Goal: Information Seeking & Learning: Learn about a topic

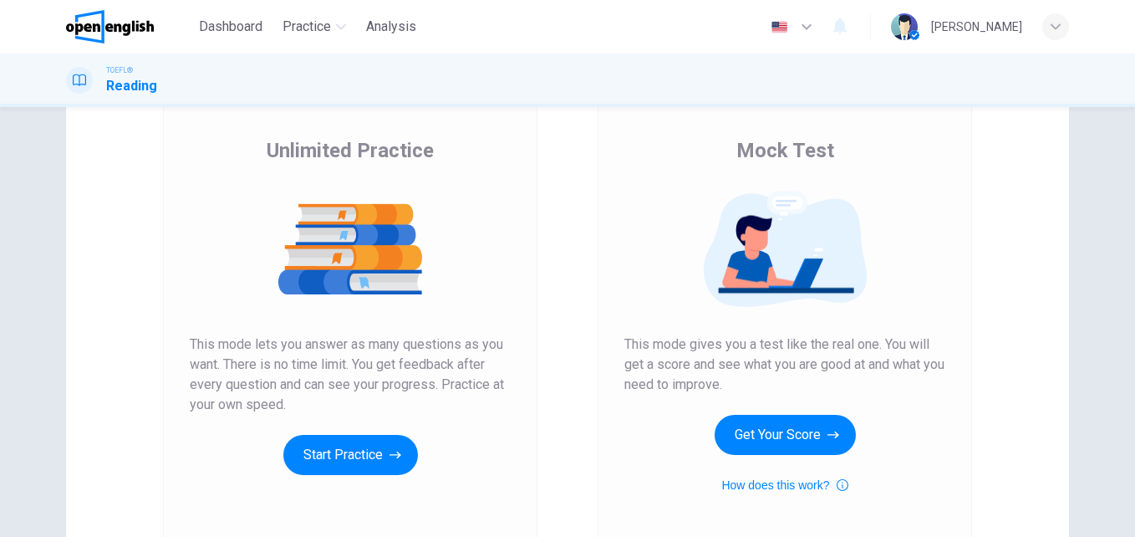
scroll to position [84, 0]
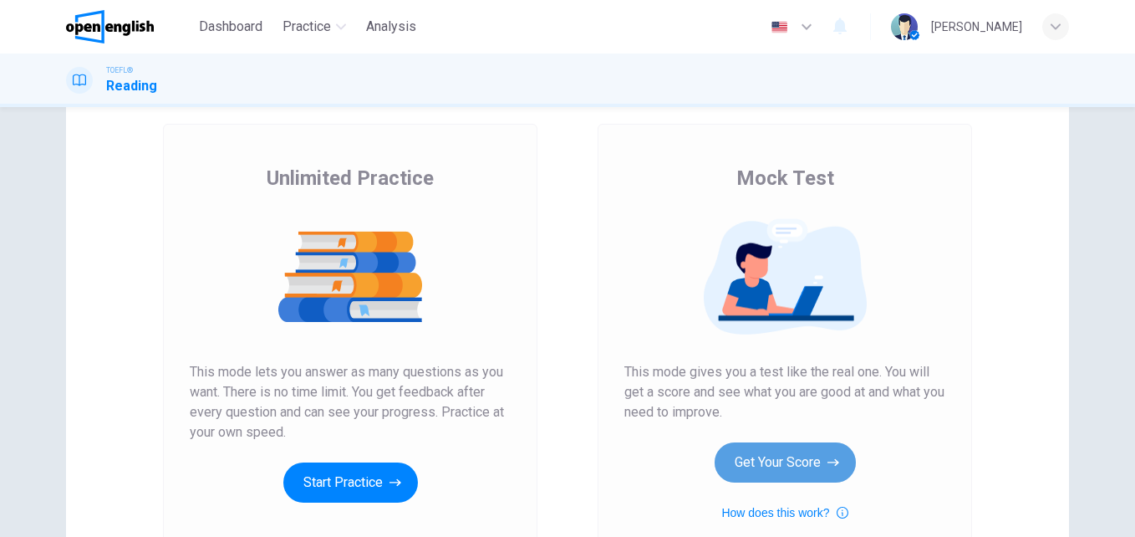
click at [803, 465] on button "Get Your Score" at bounding box center [785, 462] width 141 height 40
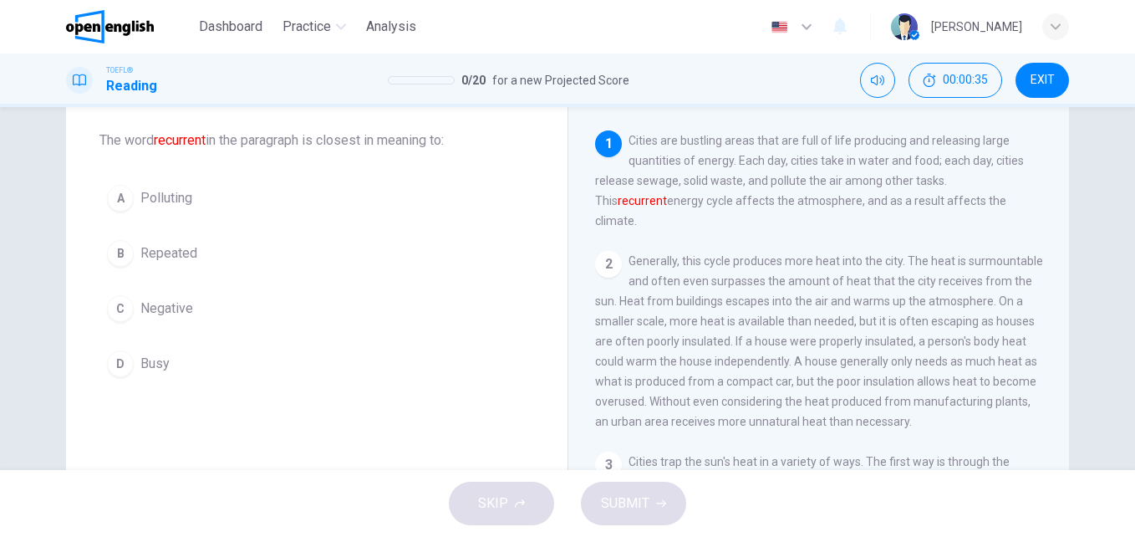
click at [102, 250] on button "B Repeated" at bounding box center [316, 253] width 435 height 42
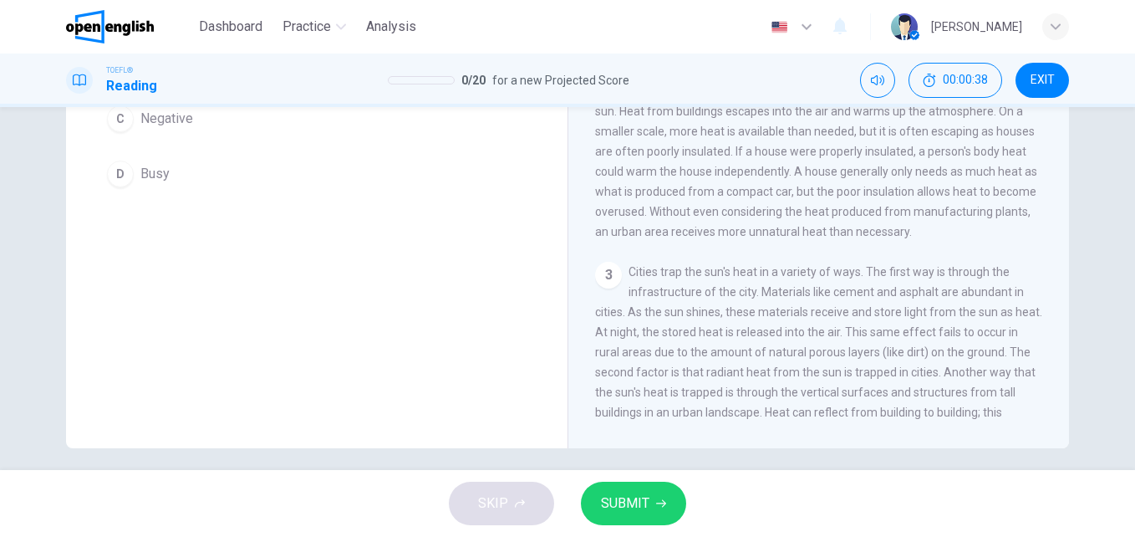
scroll to position [285, 0]
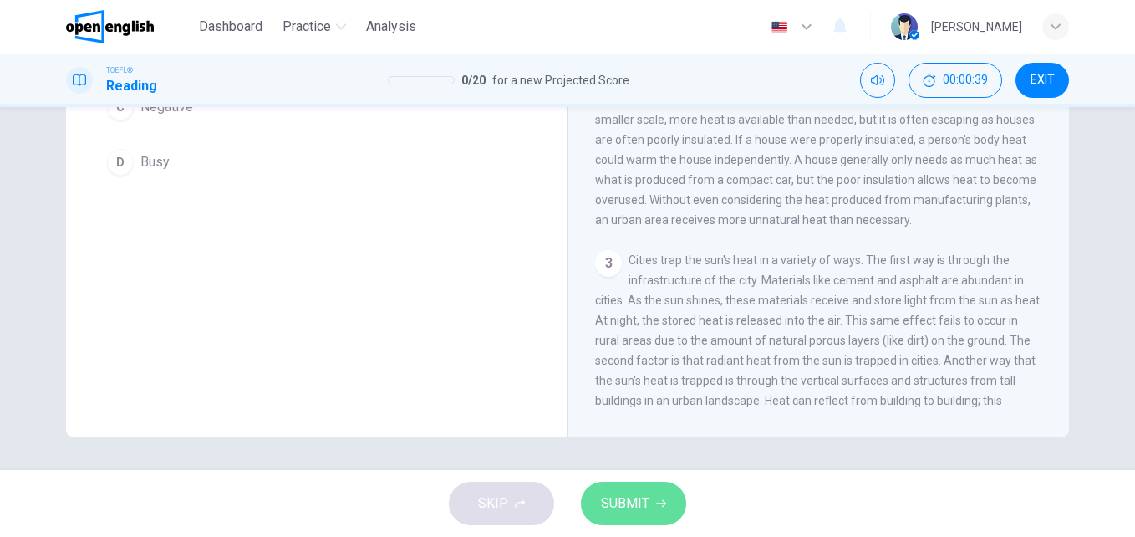
click at [634, 502] on span "SUBMIT" at bounding box center [625, 502] width 48 height 23
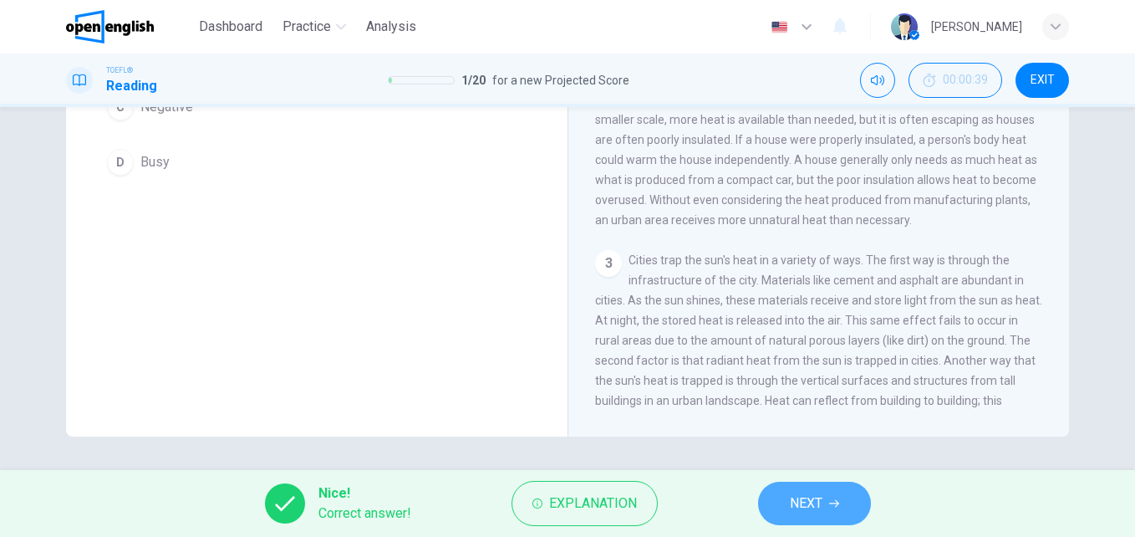
click at [834, 501] on icon "button" at bounding box center [834, 503] width 10 height 10
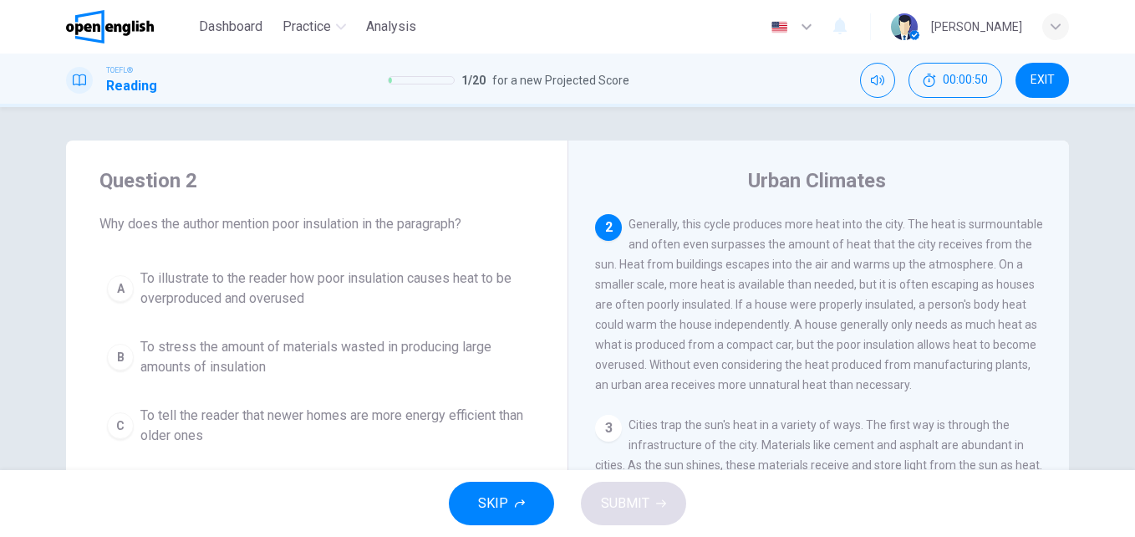
scroll to position [0, 0]
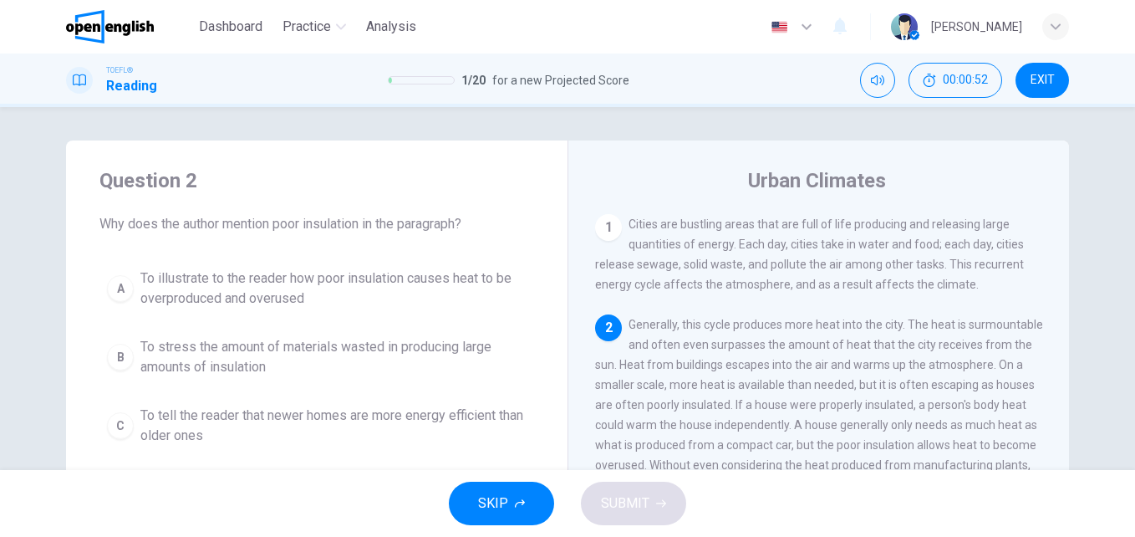
drag, startPoint x: 729, startPoint y: 181, endPoint x: 890, endPoint y: 185, distance: 161.4
click at [890, 185] on div "Urban Climates" at bounding box center [830, 180] width 470 height 27
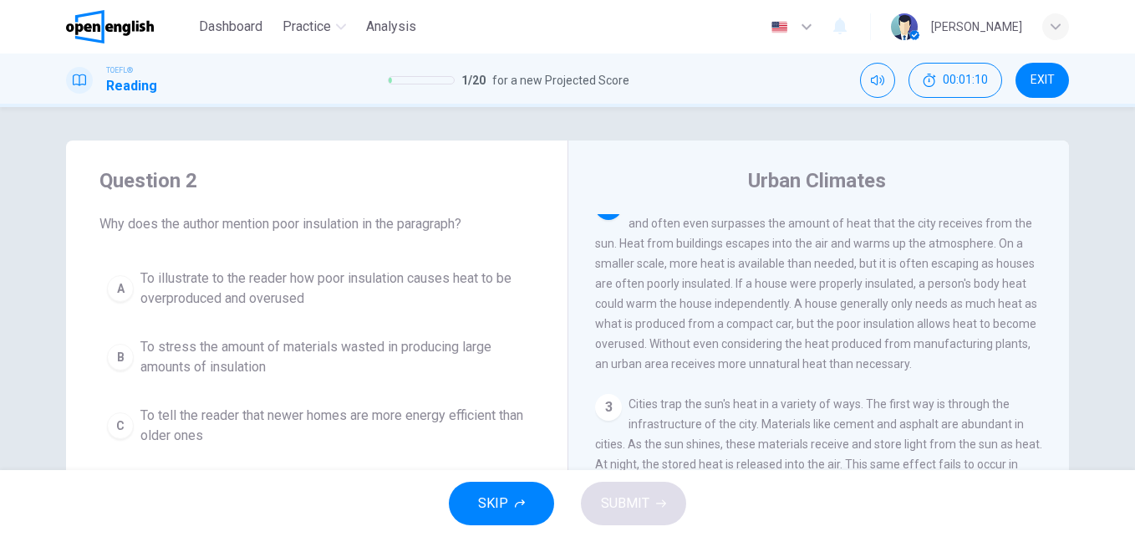
scroll to position [84, 0]
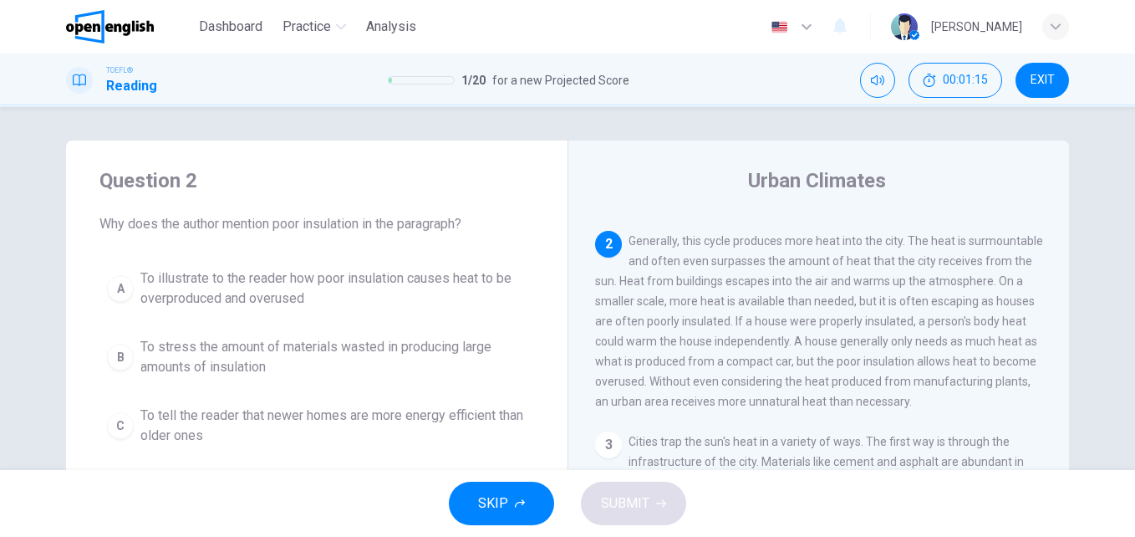
drag, startPoint x: 624, startPoint y: 242, endPoint x: 828, endPoint y: 335, distance: 224.8
click at [828, 335] on div "2 Generally, this cycle produces more heat into the city. The heat is surmounta…" at bounding box center [819, 321] width 448 height 181
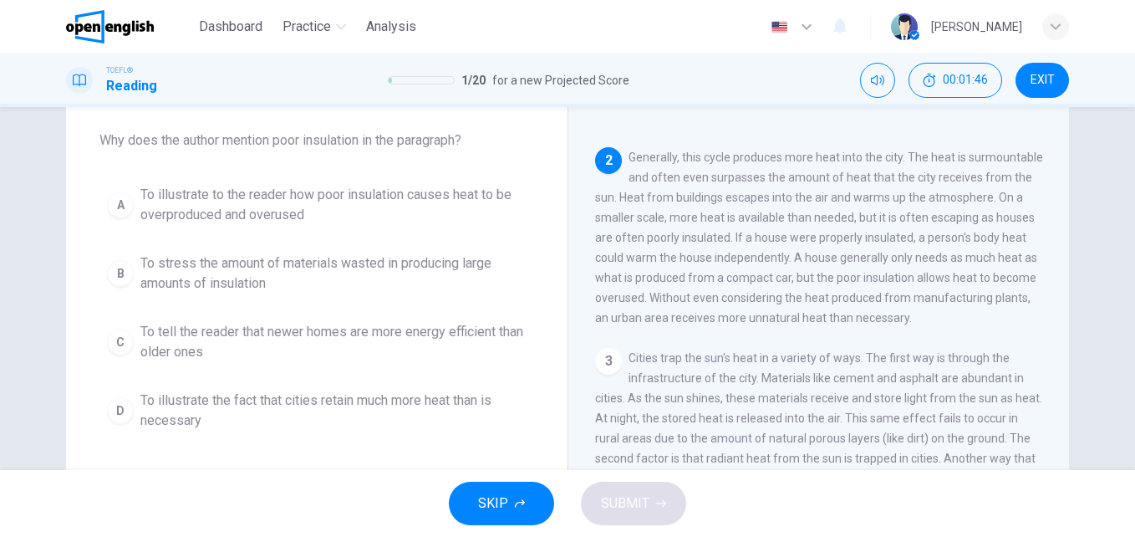
click at [116, 202] on div "A" at bounding box center [120, 204] width 27 height 27
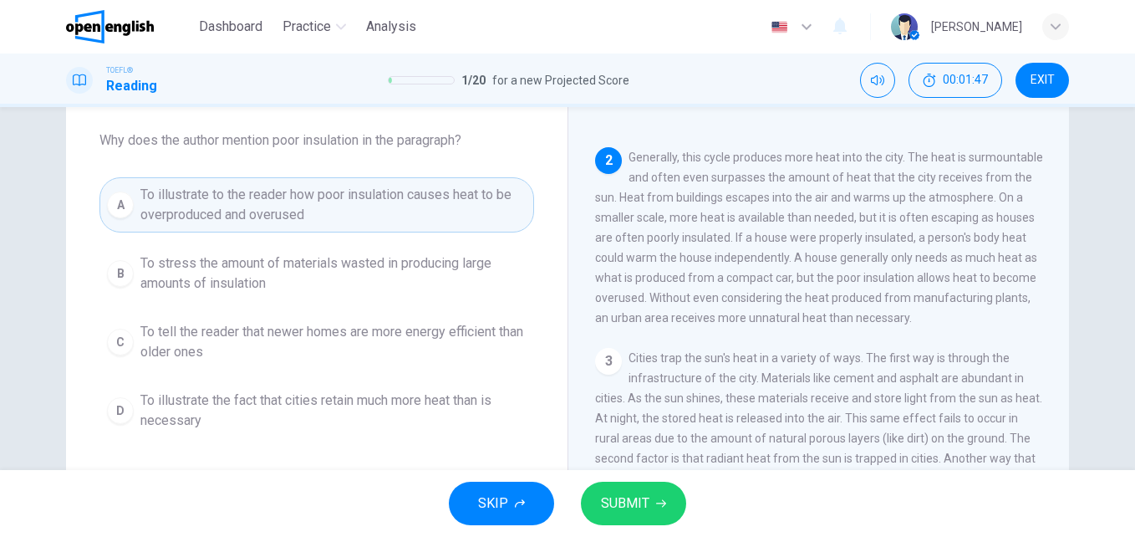
click at [623, 507] on span "SUBMIT" at bounding box center [625, 502] width 48 height 23
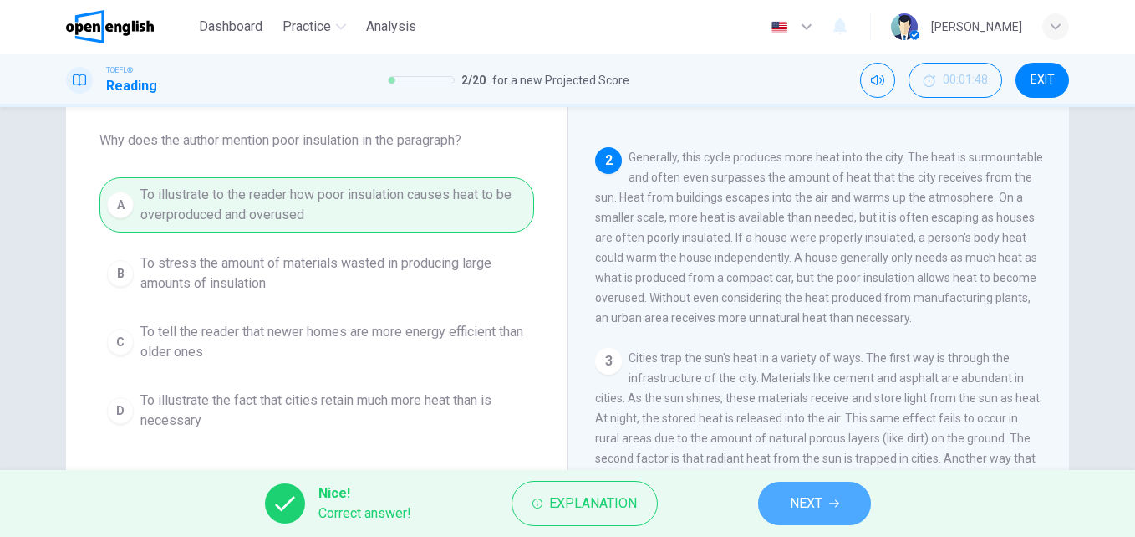
click at [812, 506] on span "NEXT" at bounding box center [806, 502] width 33 height 23
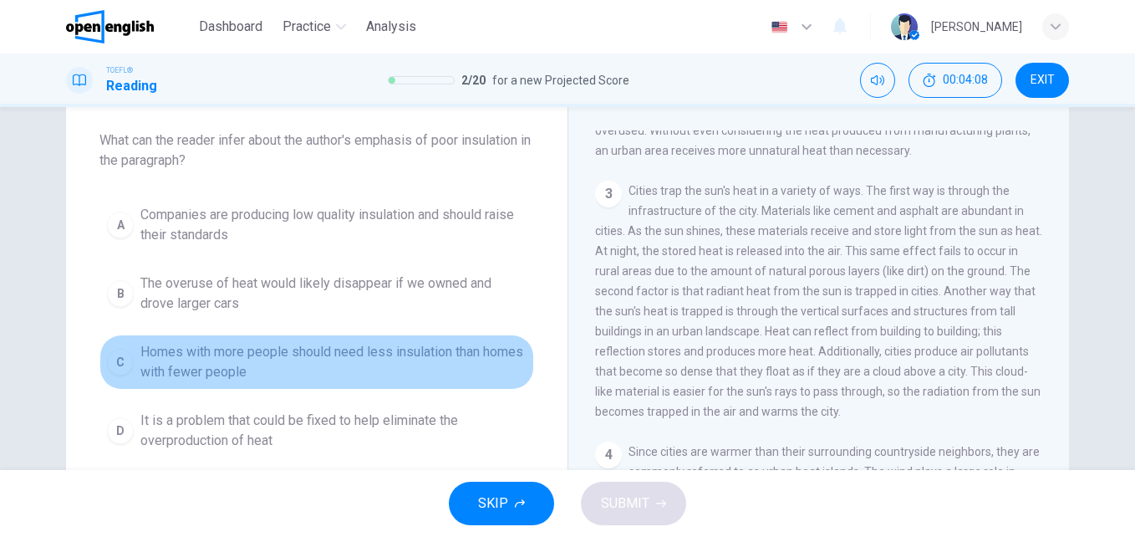
click at [276, 368] on span "Homes with more people should need less insulation than homes with fewer people" at bounding box center [333, 362] width 386 height 40
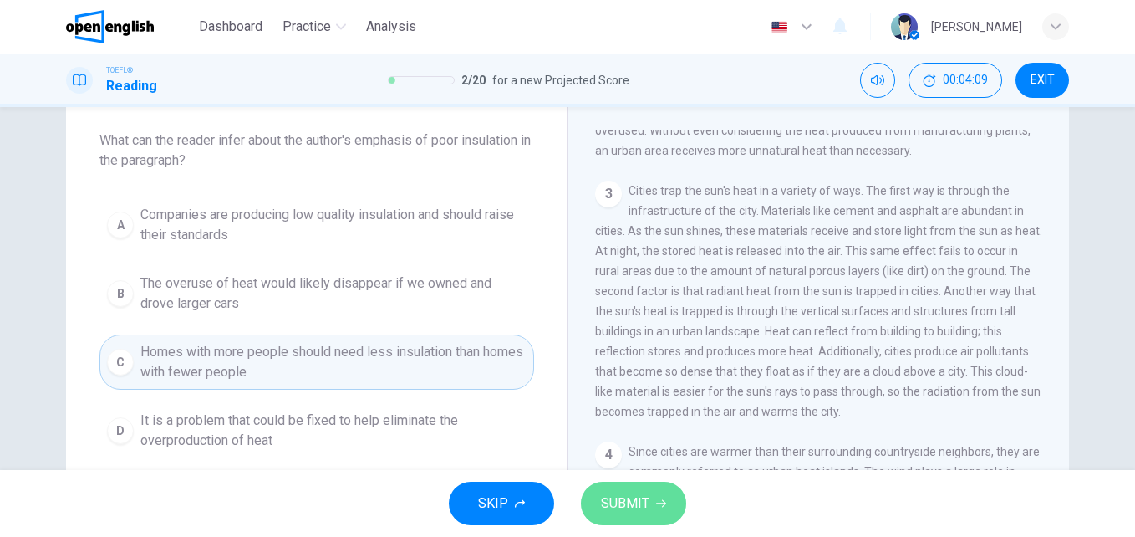
click at [619, 501] on span "SUBMIT" at bounding box center [625, 502] width 48 height 23
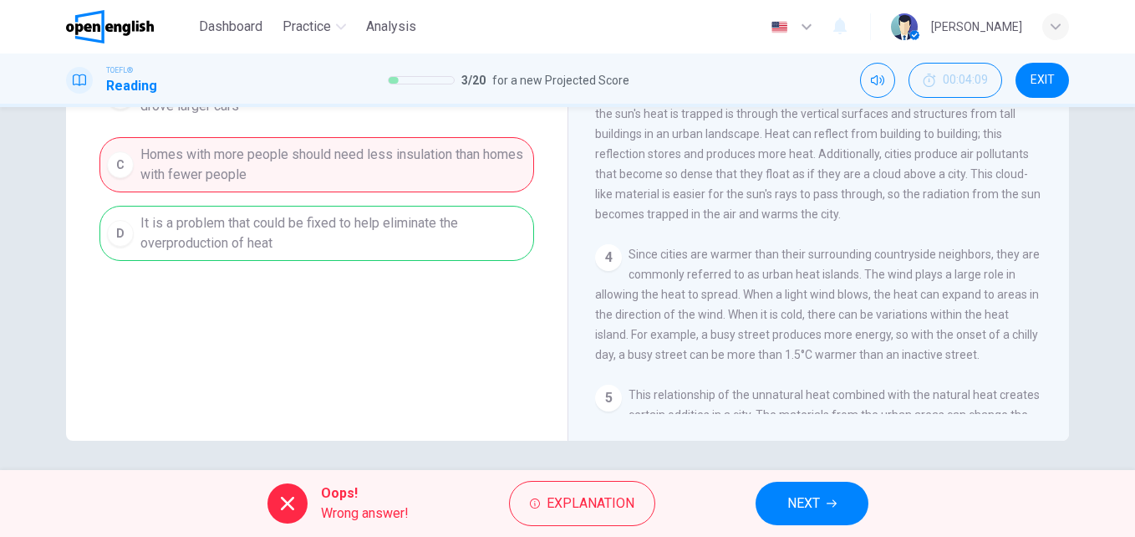
scroll to position [285, 0]
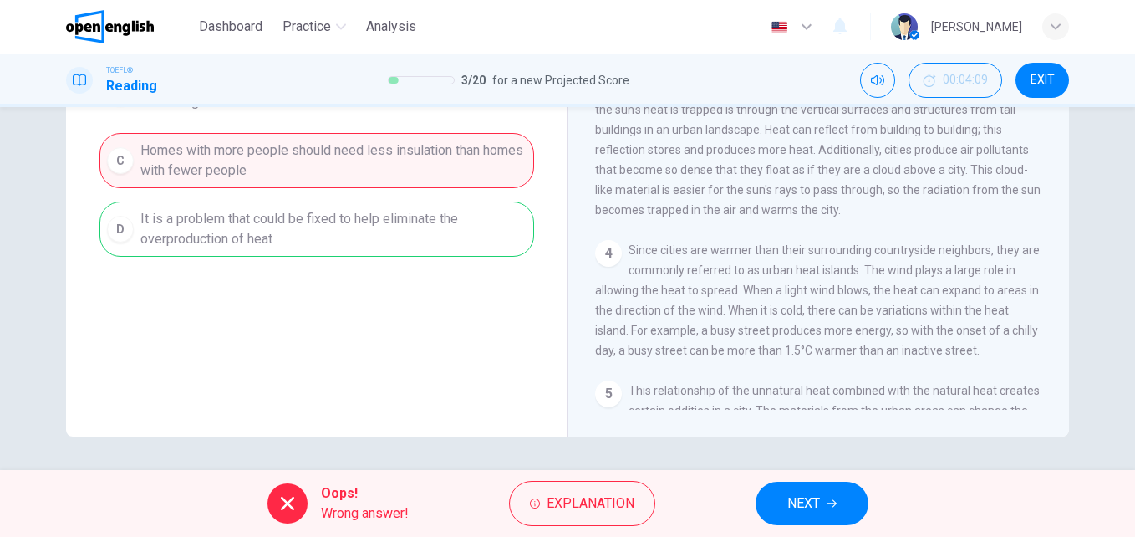
click at [789, 501] on span "NEXT" at bounding box center [803, 502] width 33 height 23
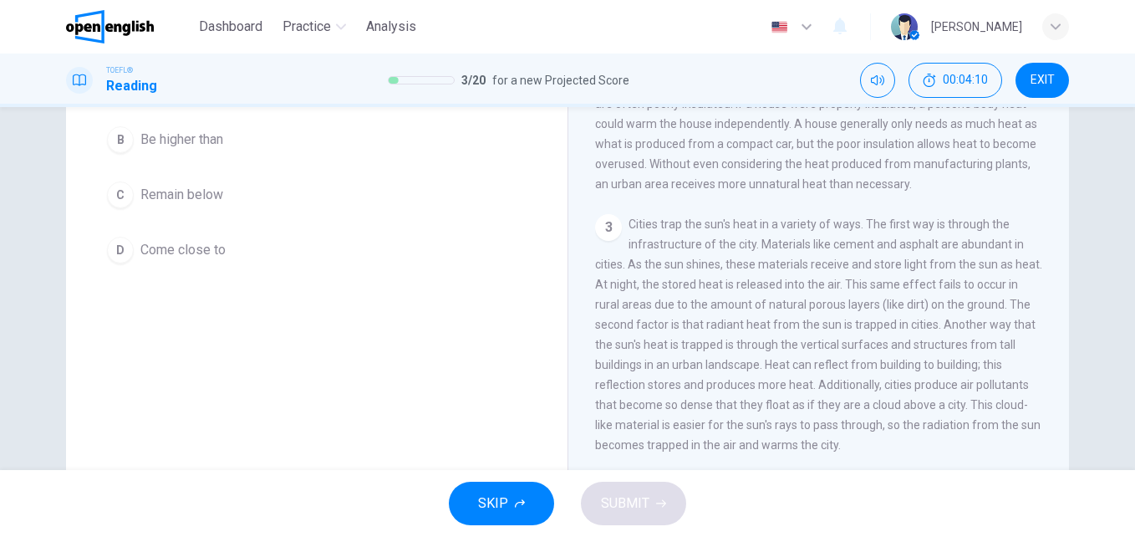
scroll to position [98, 0]
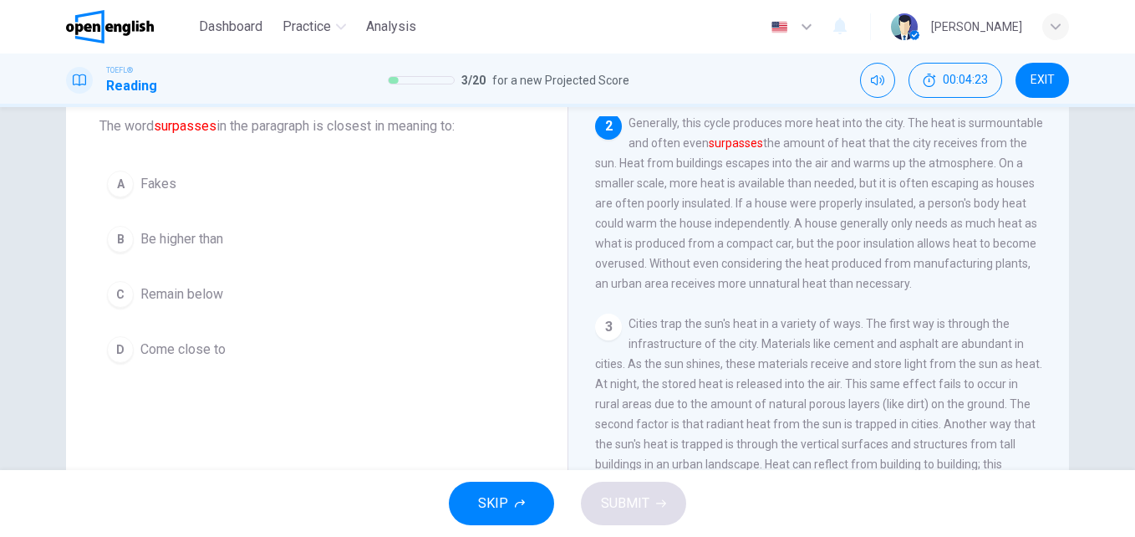
click at [339, 255] on button "B Be higher than" at bounding box center [316, 239] width 435 height 42
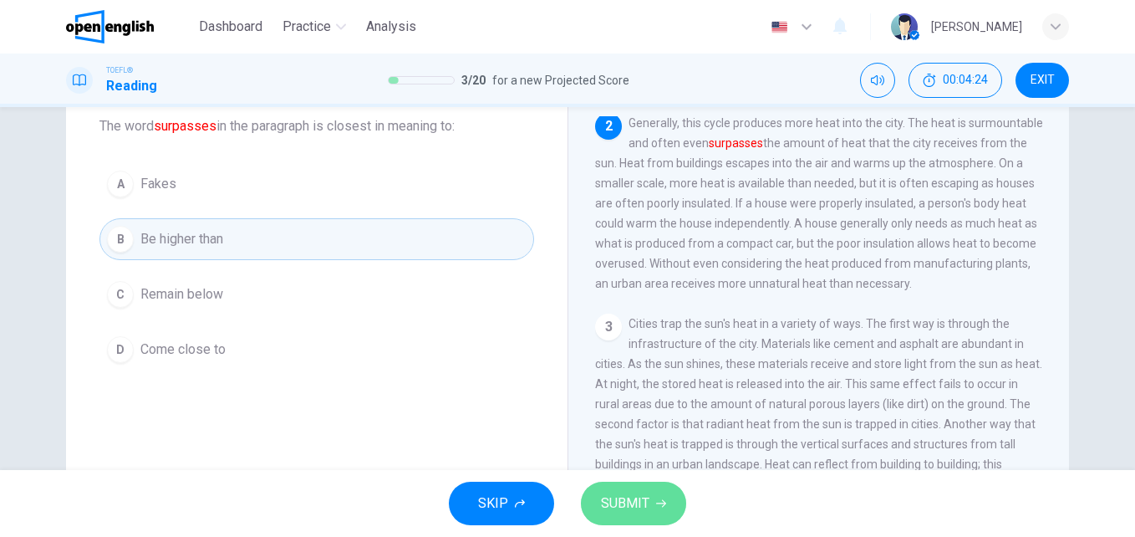
click at [664, 522] on button "SUBMIT" at bounding box center [633, 502] width 105 height 43
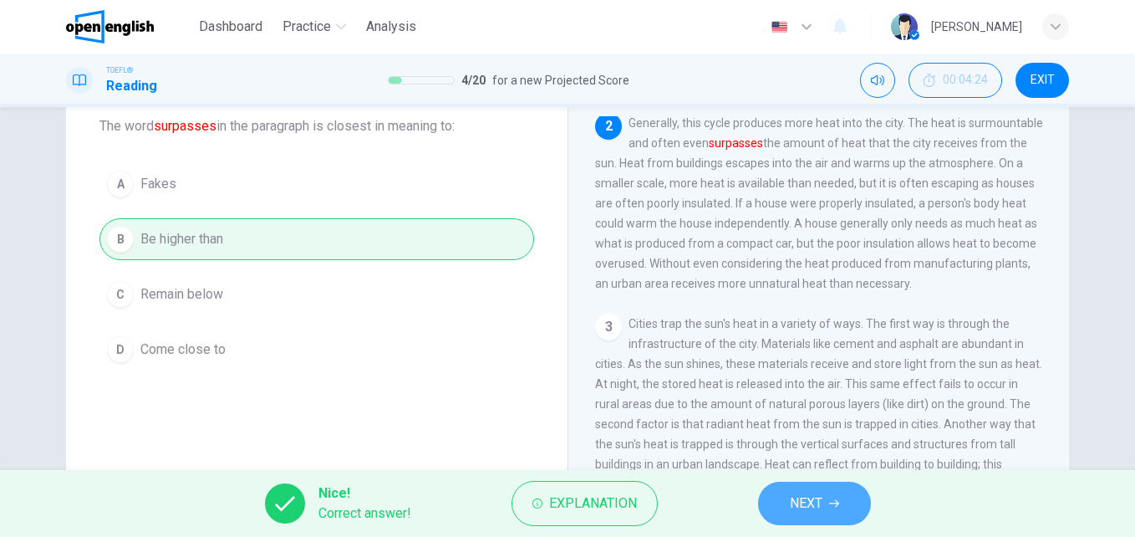
click at [802, 503] on span "NEXT" at bounding box center [806, 502] width 33 height 23
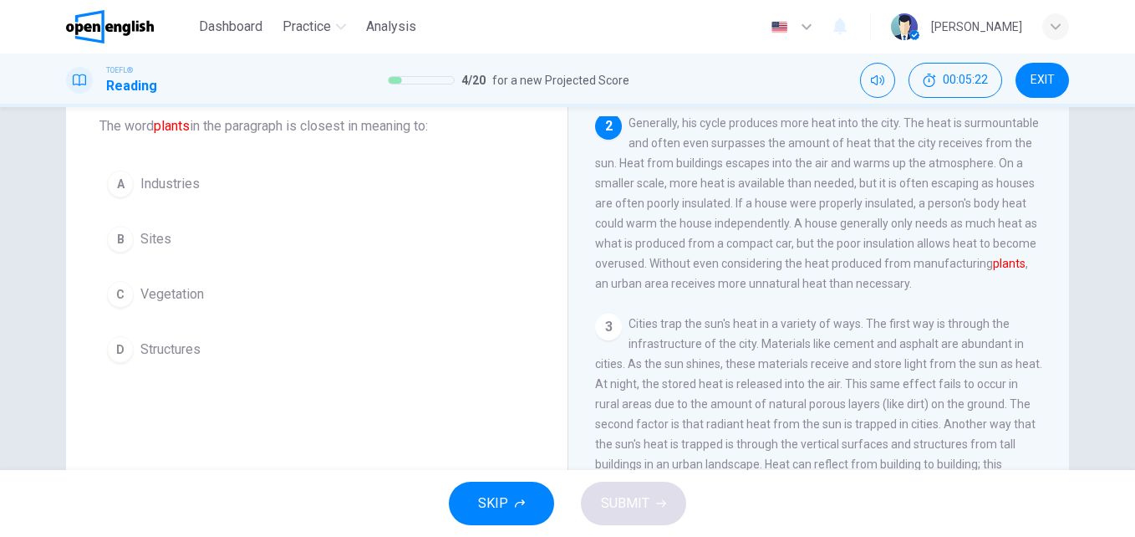
drag, startPoint x: 786, startPoint y: 230, endPoint x: 949, endPoint y: 234, distance: 162.2
click at [949, 234] on span "Generally, his cycle produces more heat into the city. The heat is surmountable…" at bounding box center [817, 203] width 444 height 174
click at [415, 347] on button "D Structures" at bounding box center [316, 349] width 435 height 42
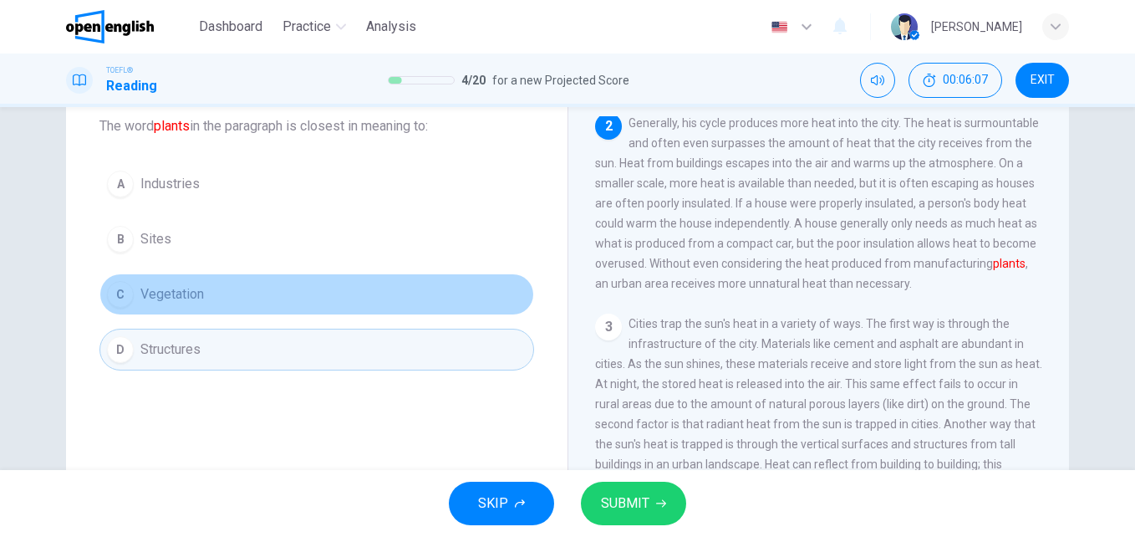
click at [382, 308] on button "C Vegetation" at bounding box center [316, 294] width 435 height 42
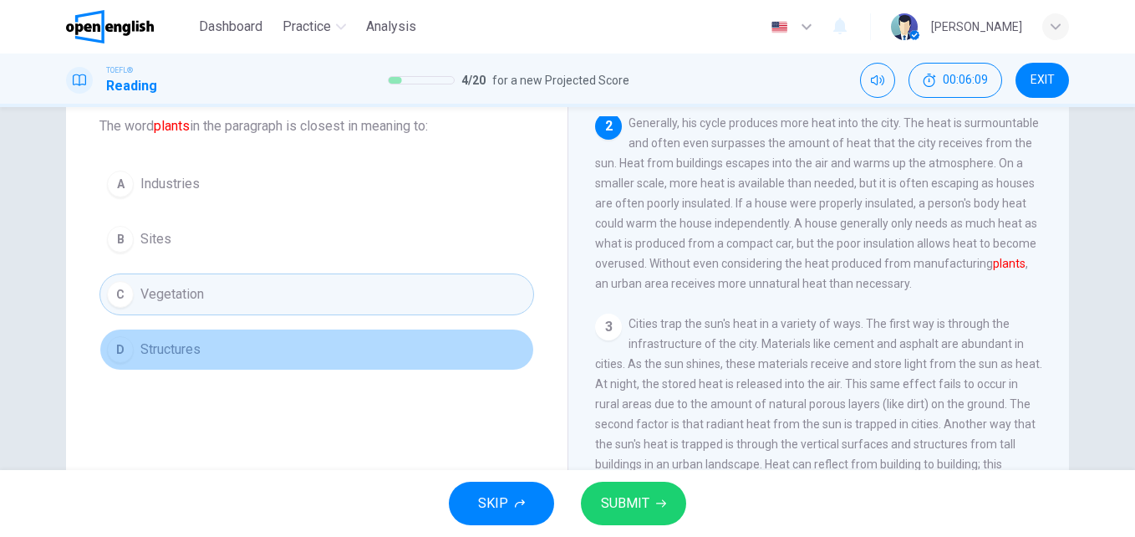
click at [407, 357] on button "D Structures" at bounding box center [316, 349] width 435 height 42
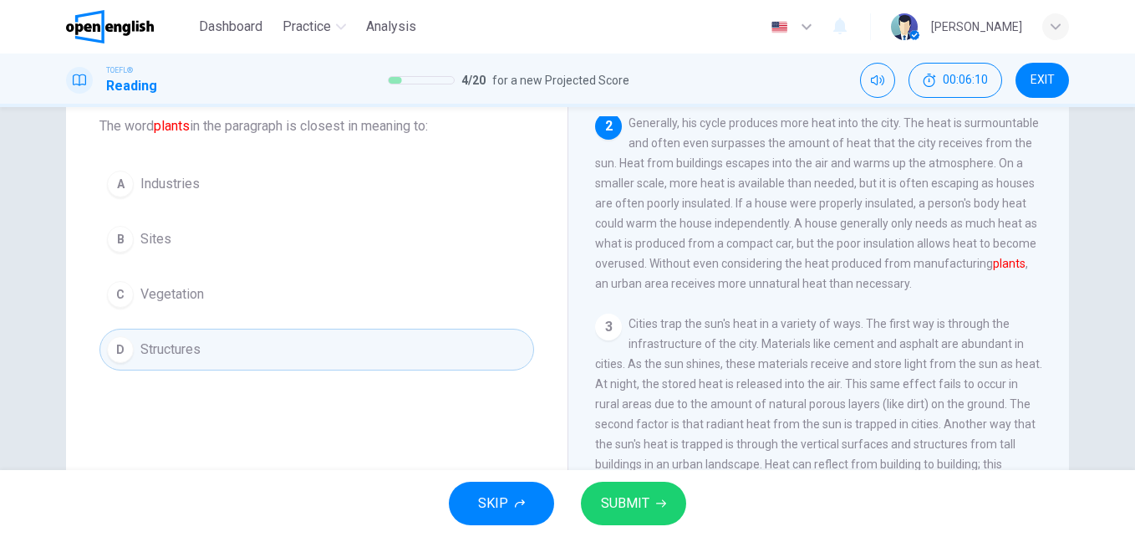
click at [644, 501] on span "SUBMIT" at bounding box center [625, 502] width 48 height 23
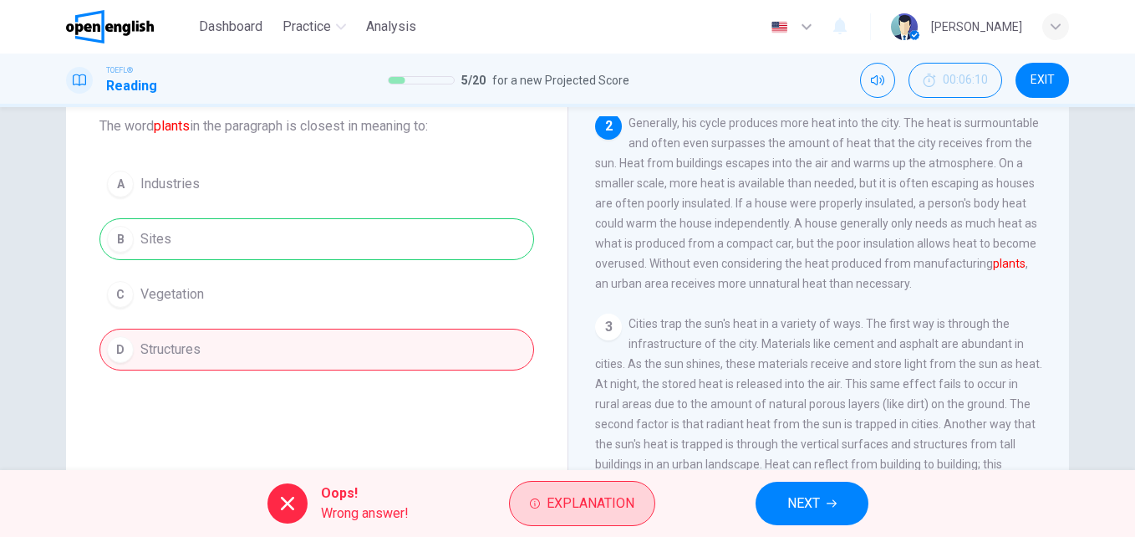
click at [598, 497] on span "Explanation" at bounding box center [591, 502] width 88 height 23
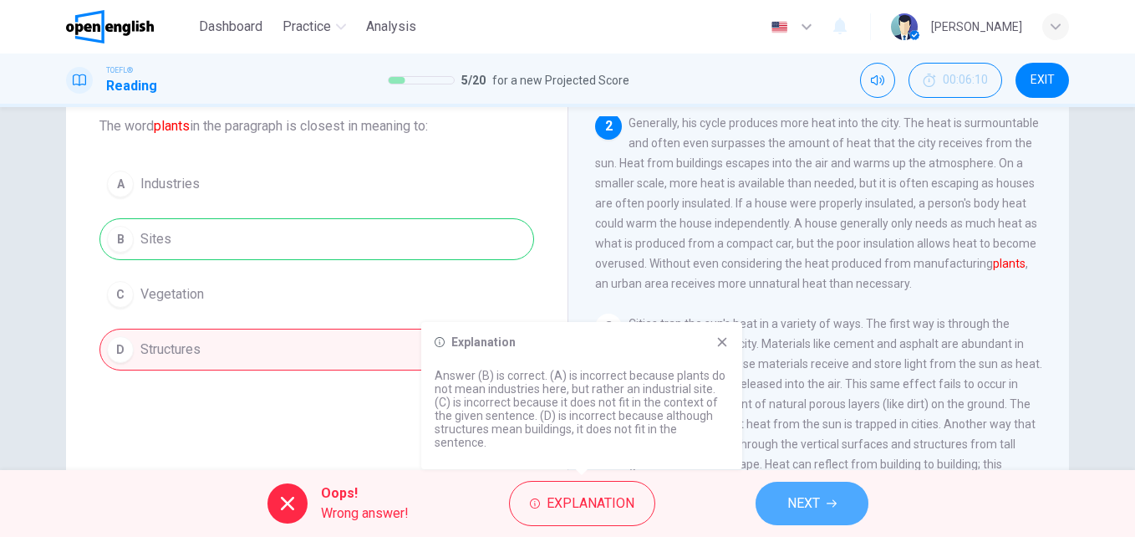
click at [831, 487] on button "NEXT" at bounding box center [812, 502] width 113 height 43
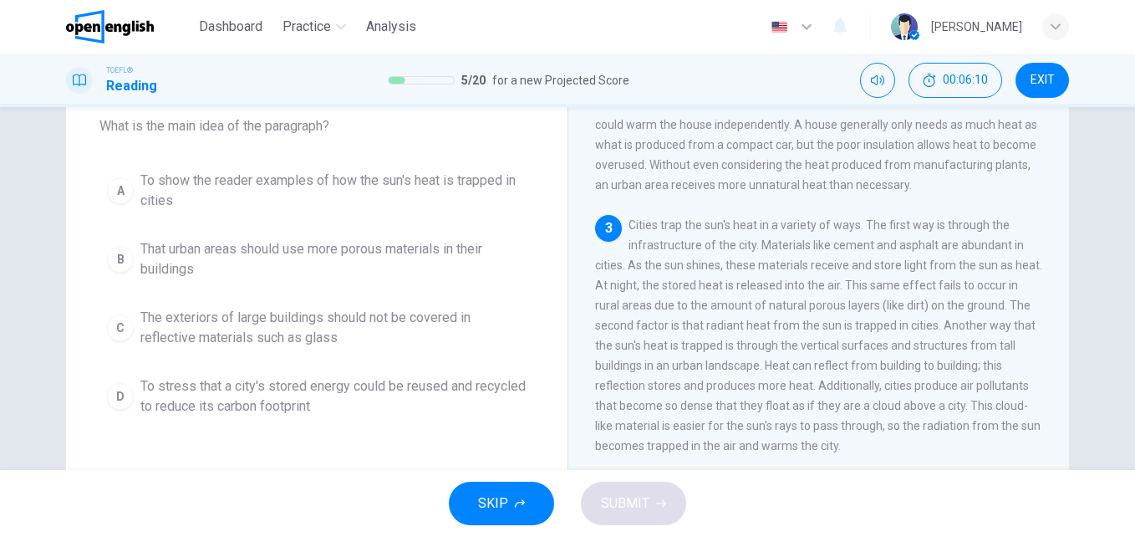
scroll to position [249, 0]
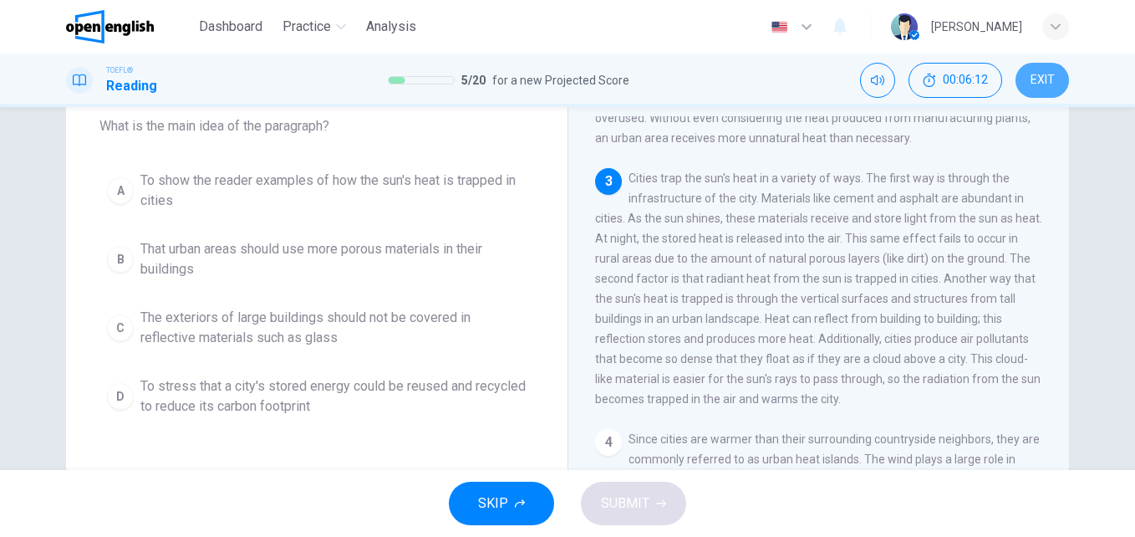
click at [1054, 84] on span "EXIT" at bounding box center [1043, 80] width 24 height 13
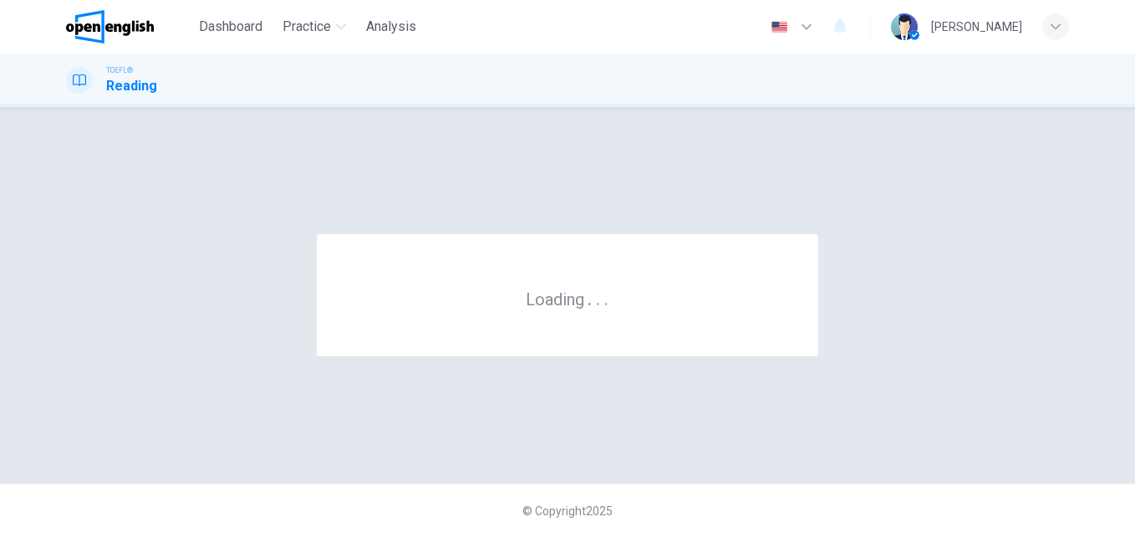
scroll to position [0, 0]
